Goal: Obtain resource: Download file/media

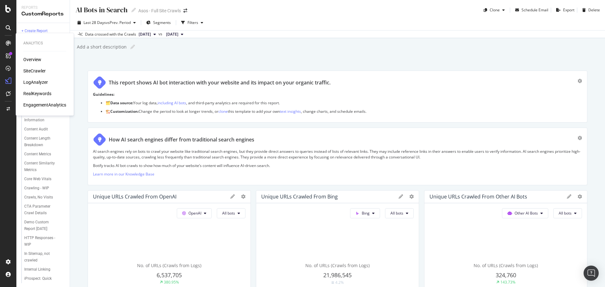
click at [34, 72] on div "SiteCrawler" at bounding box center [34, 71] width 22 height 6
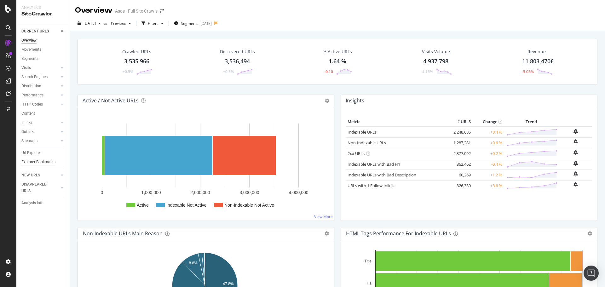
click at [39, 160] on div "Explorer Bookmarks" at bounding box center [38, 162] width 34 height 7
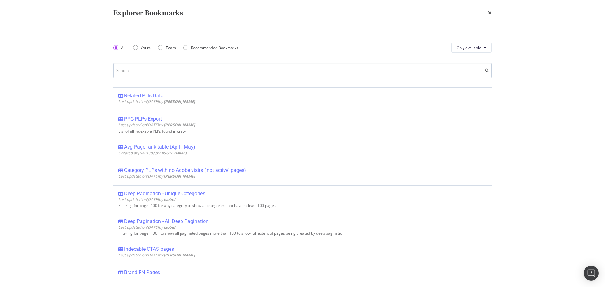
click at [131, 70] on input "modal" at bounding box center [302, 71] width 378 height 16
click at [487, 14] on div "Explorer Bookmarks" at bounding box center [302, 13] width 378 height 11
click at [488, 12] on icon "times" at bounding box center [490, 12] width 4 height 5
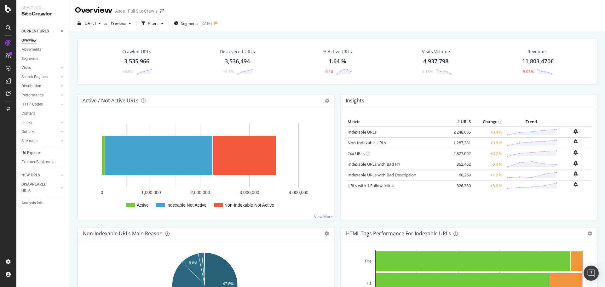
click at [39, 155] on div "Url Explorer" at bounding box center [31, 153] width 20 height 7
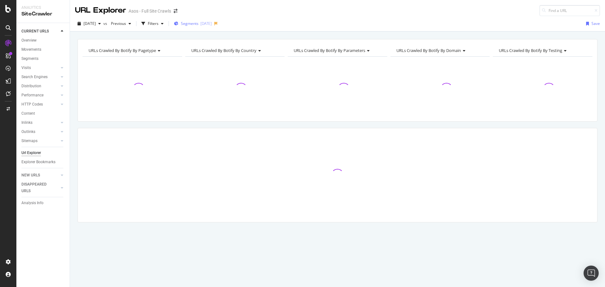
click at [212, 21] on div "Segments [DATE]" at bounding box center [193, 23] width 38 height 5
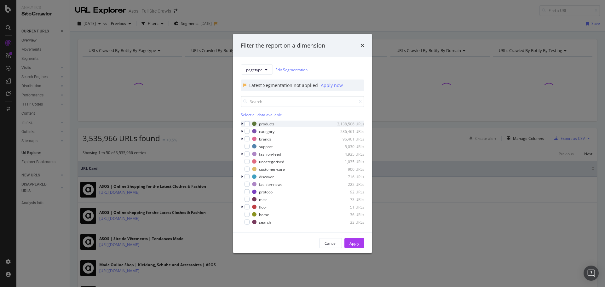
click at [243, 124] on div "modal" at bounding box center [243, 124] width 4 height 6
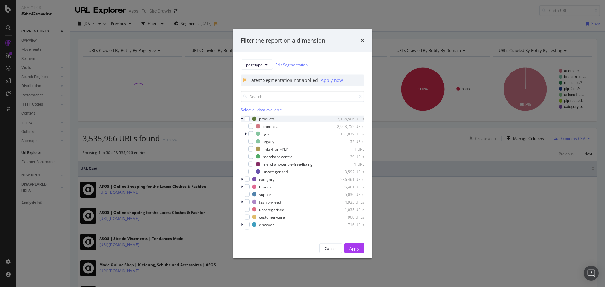
click at [242, 118] on icon "modal" at bounding box center [242, 119] width 3 height 4
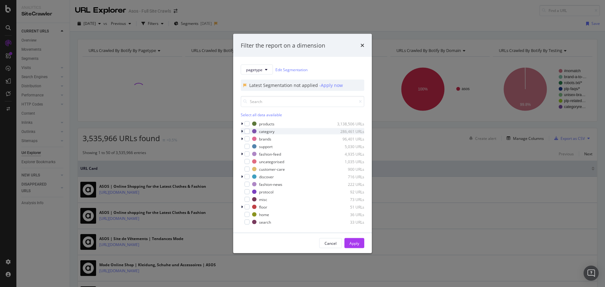
click at [242, 132] on icon "modal" at bounding box center [242, 131] width 2 height 4
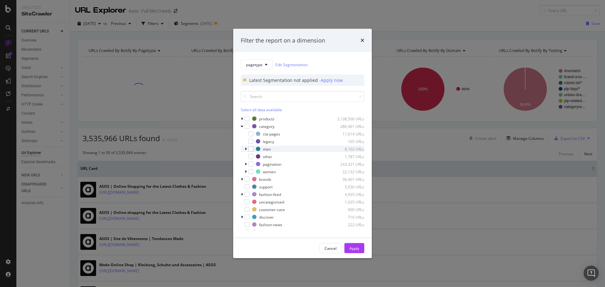
click at [245, 149] on icon "modal" at bounding box center [246, 149] width 2 height 4
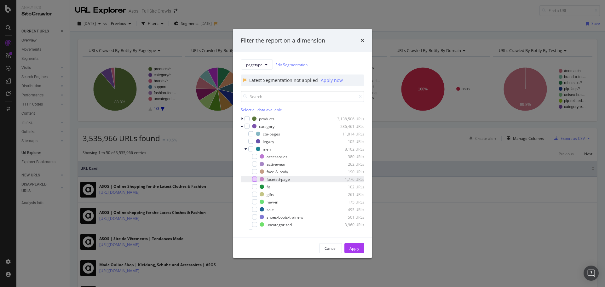
click at [256, 180] on div "modal" at bounding box center [254, 179] width 5 height 5
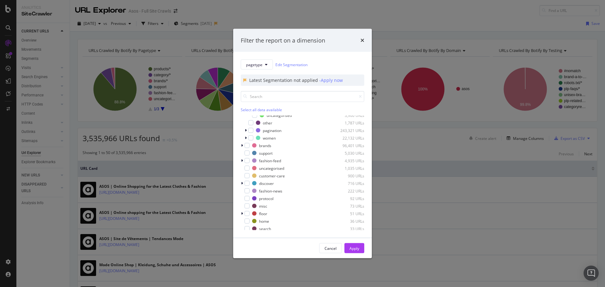
scroll to position [111, 0]
click at [245, 136] on icon "modal" at bounding box center [246, 137] width 2 height 4
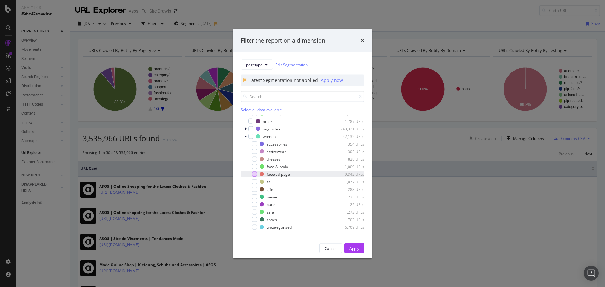
click at [255, 173] on div "modal" at bounding box center [254, 174] width 5 height 5
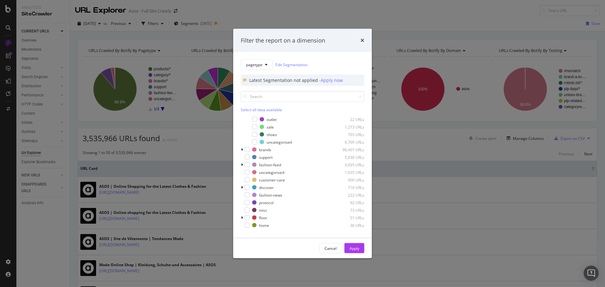
scroll to position [202, 0]
click at [244, 143] on div "modal" at bounding box center [243, 144] width 4 height 6
click at [246, 159] on icon "modal" at bounding box center [246, 159] width 2 height 4
click at [253, 167] on div "modal" at bounding box center [254, 166] width 5 height 5
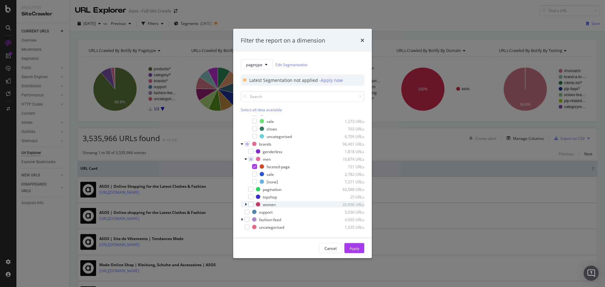
click at [247, 203] on div "modal" at bounding box center [246, 204] width 4 height 6
click at [256, 220] on div "modal" at bounding box center [254, 219] width 5 height 5
click at [354, 249] on div "Apply" at bounding box center [354, 247] width 10 height 5
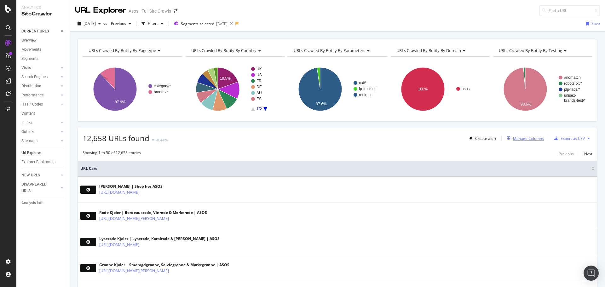
click at [518, 141] on div "Manage Columns" at bounding box center [524, 138] width 40 height 7
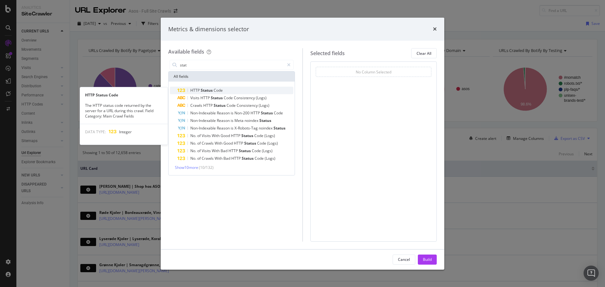
type input "stat"
click at [212, 92] on span "Status" at bounding box center [207, 90] width 13 height 5
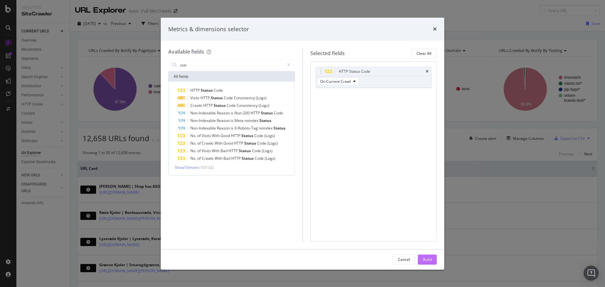
click at [423, 260] on div "Build" at bounding box center [427, 259] width 9 height 5
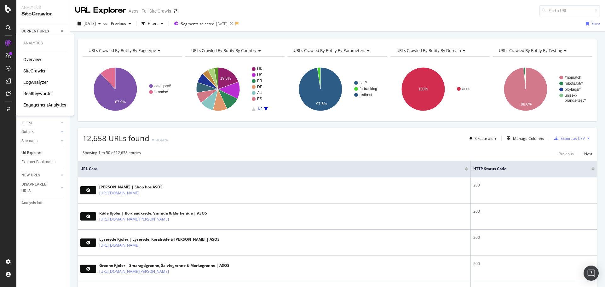
click at [43, 93] on div "RealKeywords" at bounding box center [37, 93] width 28 height 6
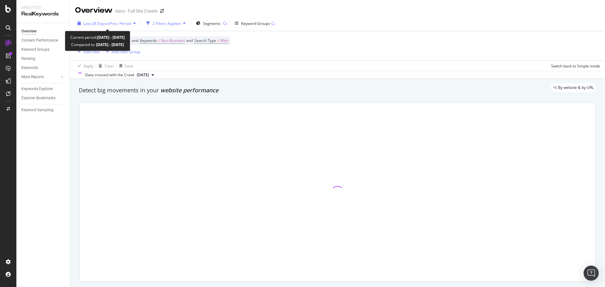
click at [129, 21] on span "vs Prev. Period" at bounding box center [118, 23] width 25 height 5
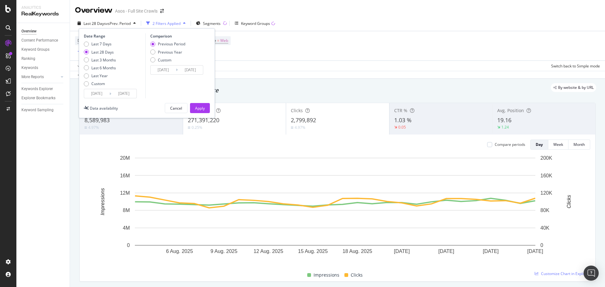
click at [98, 95] on input "[DATE]" at bounding box center [96, 93] width 25 height 9
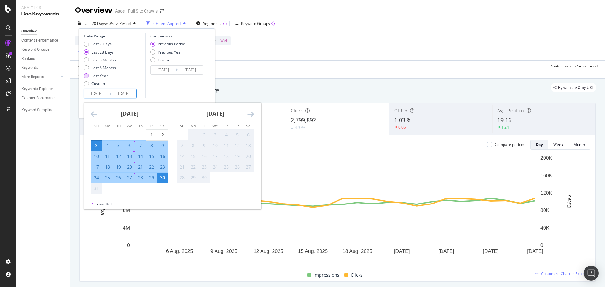
click at [85, 75] on div "Last Year" at bounding box center [86, 75] width 5 height 5
type input "[DATE]"
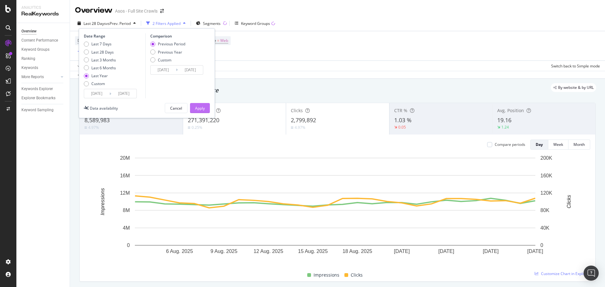
click at [199, 110] on div "Apply" at bounding box center [200, 108] width 10 height 5
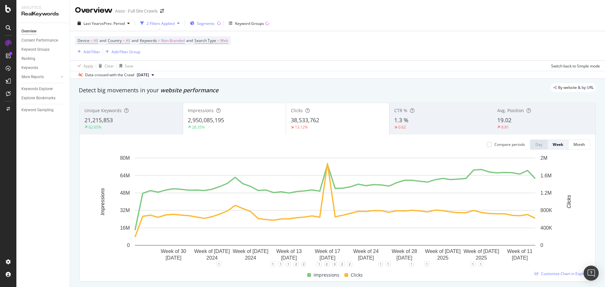
click at [211, 26] on span "Segments" at bounding box center [206, 23] width 18 height 5
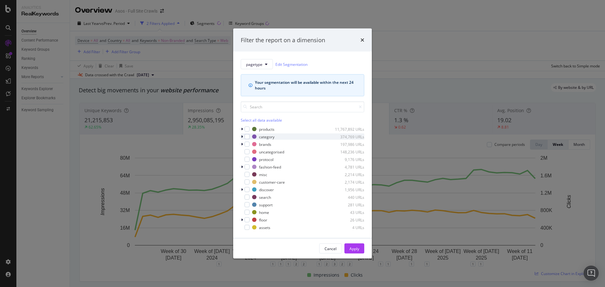
click at [241, 135] on icon "modal" at bounding box center [242, 137] width 2 height 4
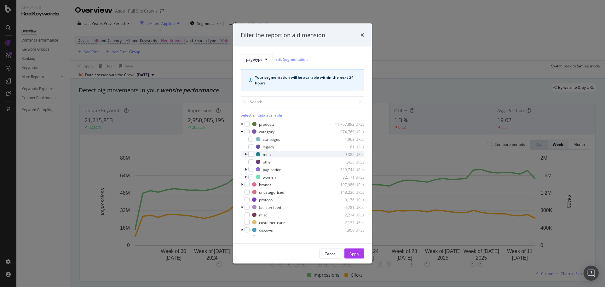
click at [246, 153] on icon "modal" at bounding box center [246, 154] width 2 height 4
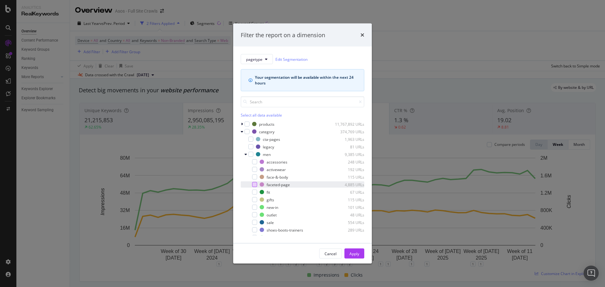
click at [254, 185] on div "modal" at bounding box center [254, 184] width 5 height 5
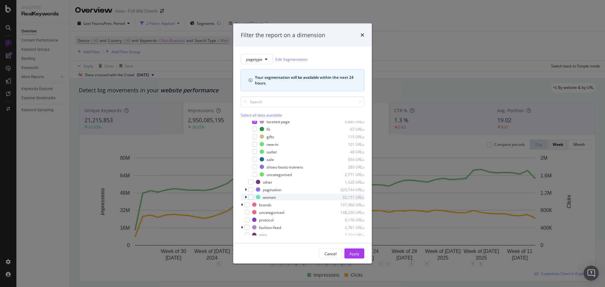
click at [246, 197] on icon "modal" at bounding box center [246, 197] width 2 height 4
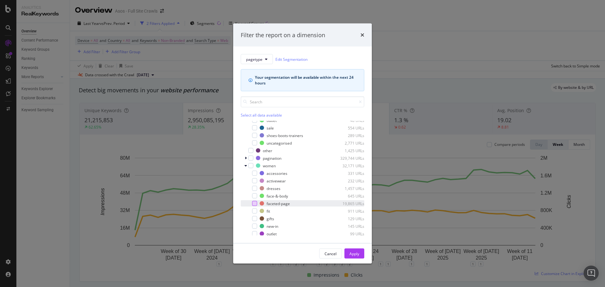
click at [255, 204] on div "modal" at bounding box center [254, 203] width 5 height 5
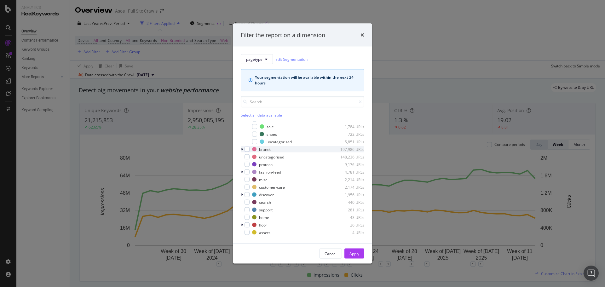
click at [242, 150] on icon "modal" at bounding box center [242, 149] width 2 height 4
click at [245, 134] on icon "modal" at bounding box center [246, 133] width 2 height 4
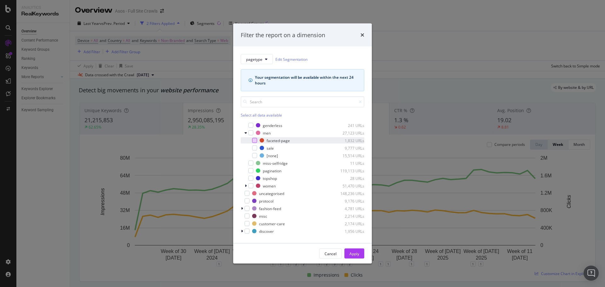
click at [254, 142] on div "modal" at bounding box center [254, 140] width 5 height 5
click at [245, 186] on icon "modal" at bounding box center [246, 186] width 2 height 4
click at [254, 201] on div "modal" at bounding box center [254, 200] width 5 height 5
click at [248, 200] on div "modal" at bounding box center [250, 201] width 4 height 6
click at [255, 201] on icon "modal" at bounding box center [254, 200] width 3 height 3
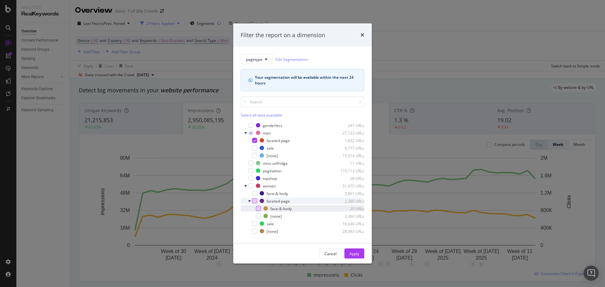
click at [258, 208] on div "modal" at bounding box center [258, 208] width 5 height 5
click at [254, 201] on icon "modal" at bounding box center [254, 200] width 3 height 3
click at [254, 201] on div "modal" at bounding box center [254, 200] width 5 height 5
click at [358, 251] on div "Apply" at bounding box center [354, 253] width 10 height 5
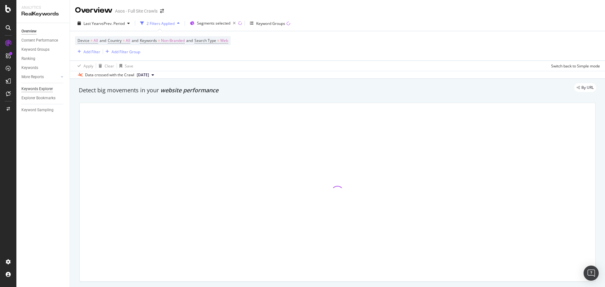
click at [43, 90] on div "Keywords Explorer" at bounding box center [36, 89] width 31 height 7
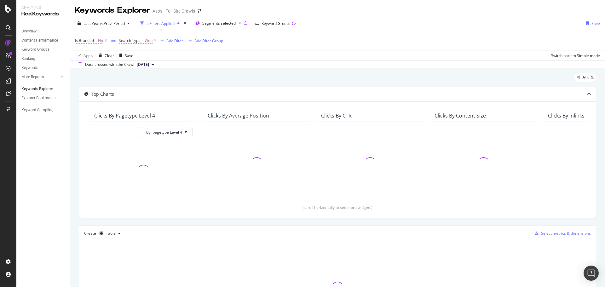
click at [559, 235] on div "Select metrics & dimensions" at bounding box center [566, 233] width 50 height 5
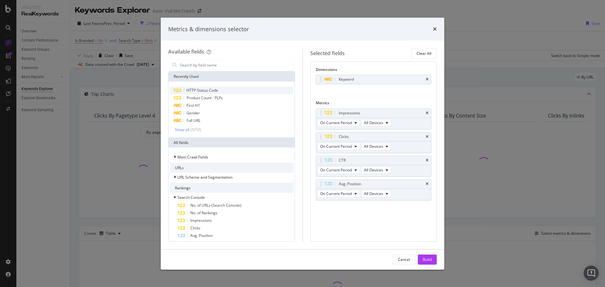
click at [211, 89] on span "HTTP Status Code" at bounding box center [201, 90] width 31 height 5
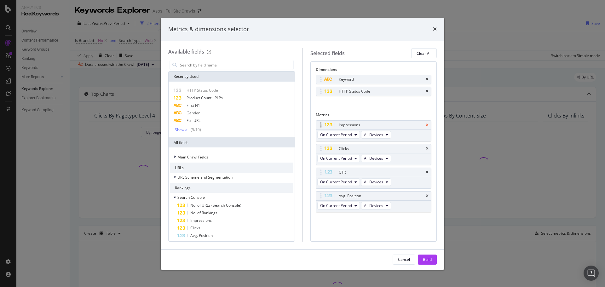
click at [428, 125] on icon "times" at bounding box center [427, 125] width 3 height 4
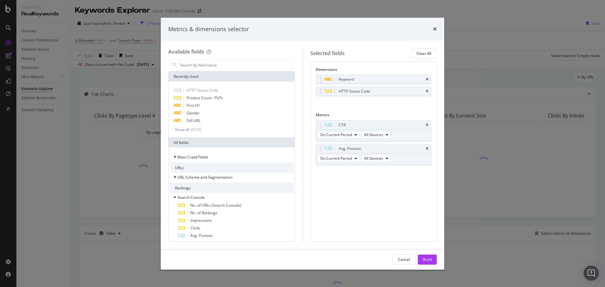
click at [428, 125] on icon "times" at bounding box center [427, 125] width 3 height 4
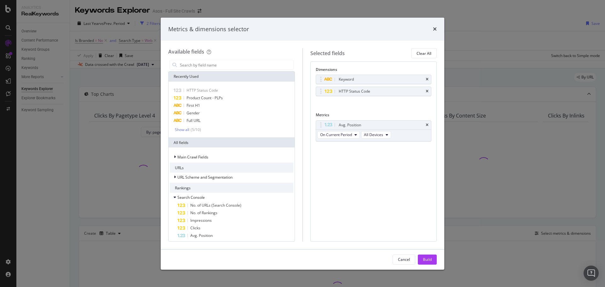
click at [428, 125] on icon "times" at bounding box center [427, 125] width 3 height 4
click at [428, 125] on div "No Metric Selected" at bounding box center [374, 125] width 116 height 10
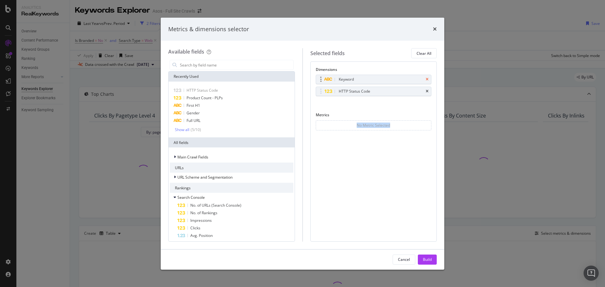
drag, startPoint x: 428, startPoint y: 79, endPoint x: 349, endPoint y: 74, distance: 78.9
click at [427, 79] on icon "times" at bounding box center [427, 79] width 3 height 4
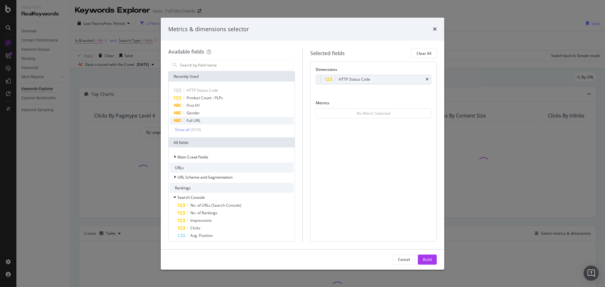
click at [213, 118] on div "Full URL" at bounding box center [231, 121] width 123 height 8
drag, startPoint x: 321, startPoint y: 90, endPoint x: 321, endPoint y: 85, distance: 5.7
click at [321, 79] on body "Analytics RealKeywords Overview Content Performance Keyword Groups Ranking Keyw…" at bounding box center [302, 143] width 605 height 287
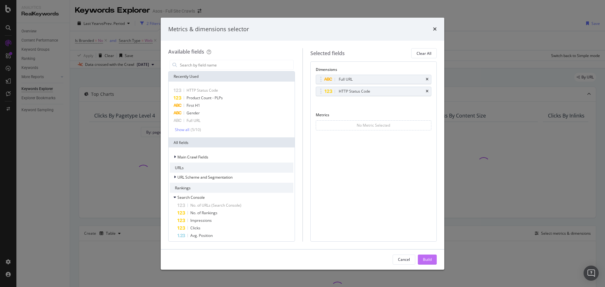
click at [426, 261] on div "Build" at bounding box center [427, 259] width 9 height 5
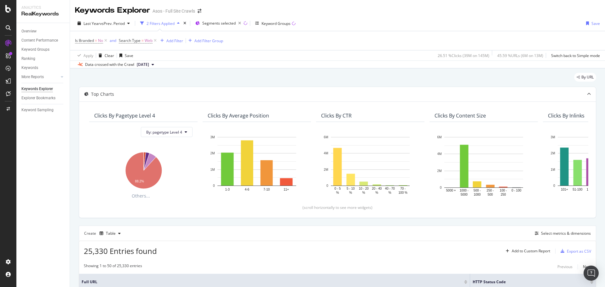
scroll to position [126, 0]
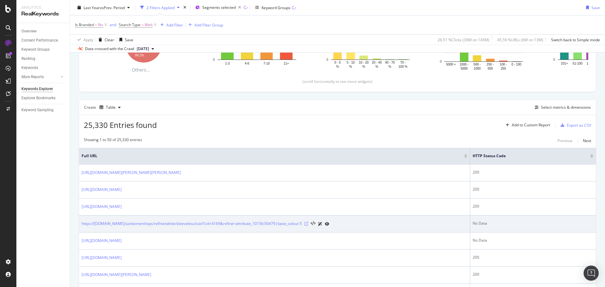
click at [304, 222] on icon at bounding box center [306, 224] width 4 height 4
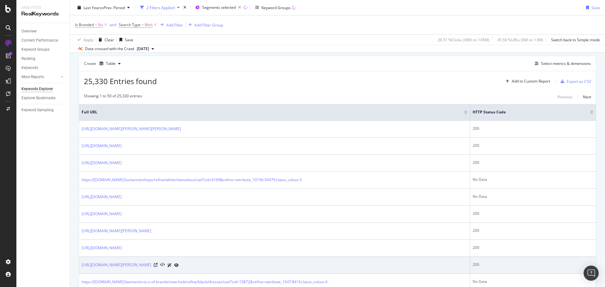
scroll to position [63, 0]
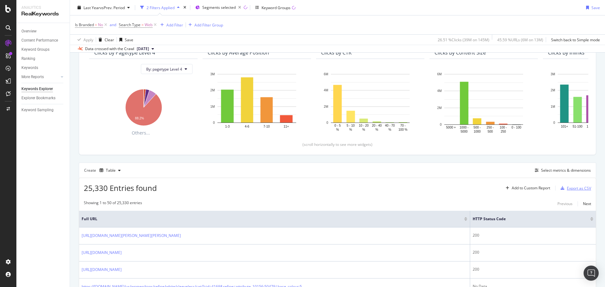
click at [572, 188] on div "Export as CSV" at bounding box center [579, 188] width 24 height 5
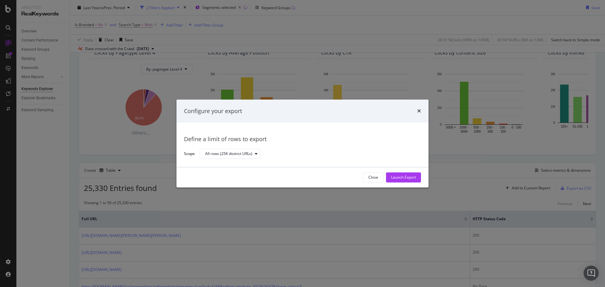
click at [407, 176] on div "Launch Export" at bounding box center [403, 177] width 25 height 5
